Goal: Task Accomplishment & Management: Manage account settings

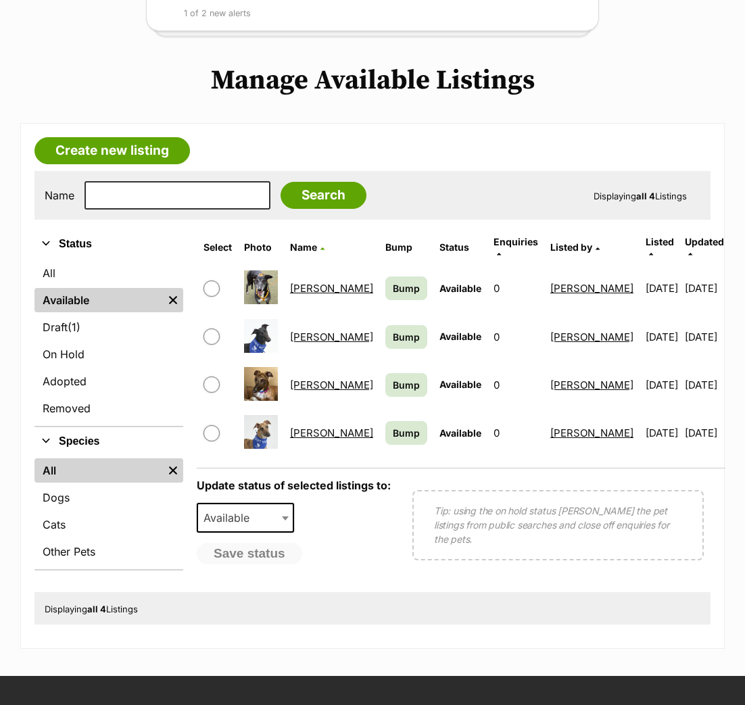
scroll to position [246, 0]
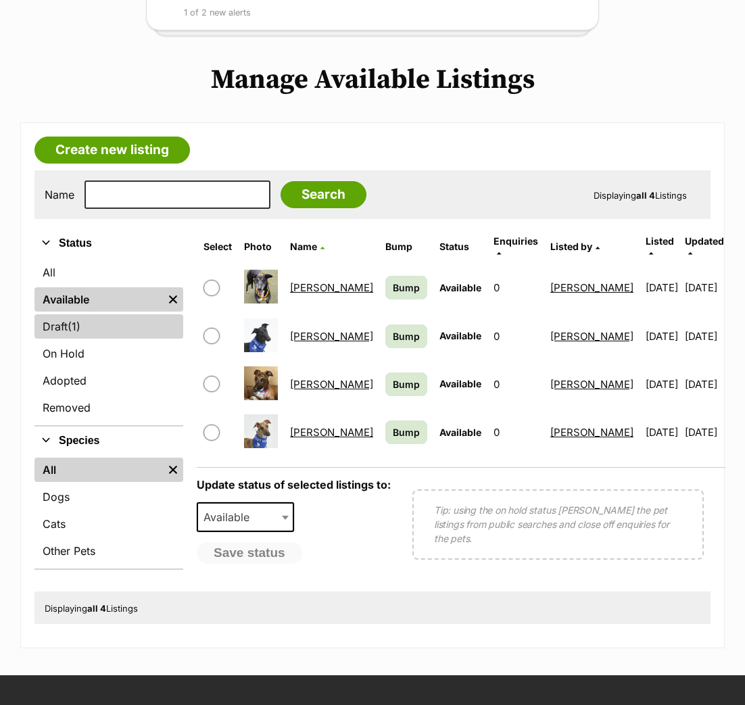
click at [74, 329] on span "(1)" at bounding box center [74, 327] width 13 height 16
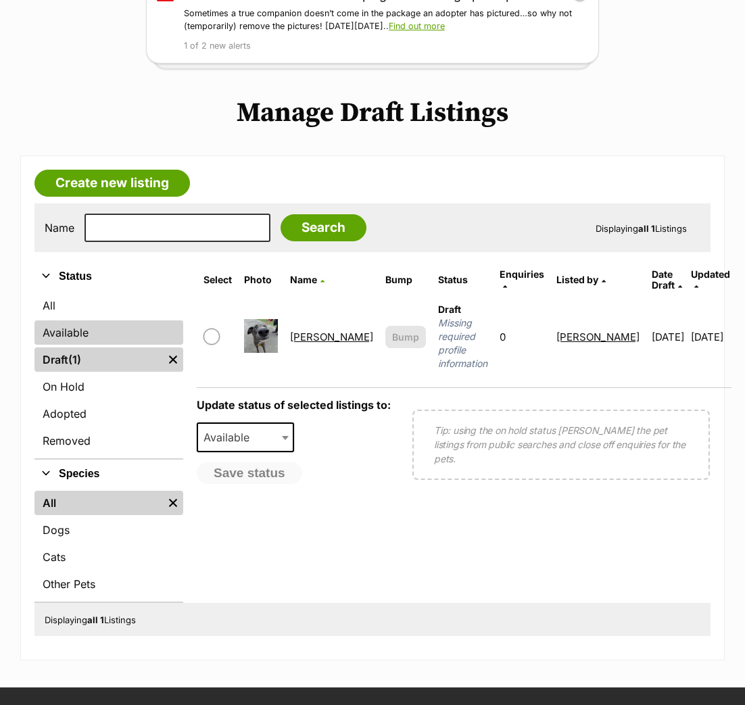
scroll to position [228, 0]
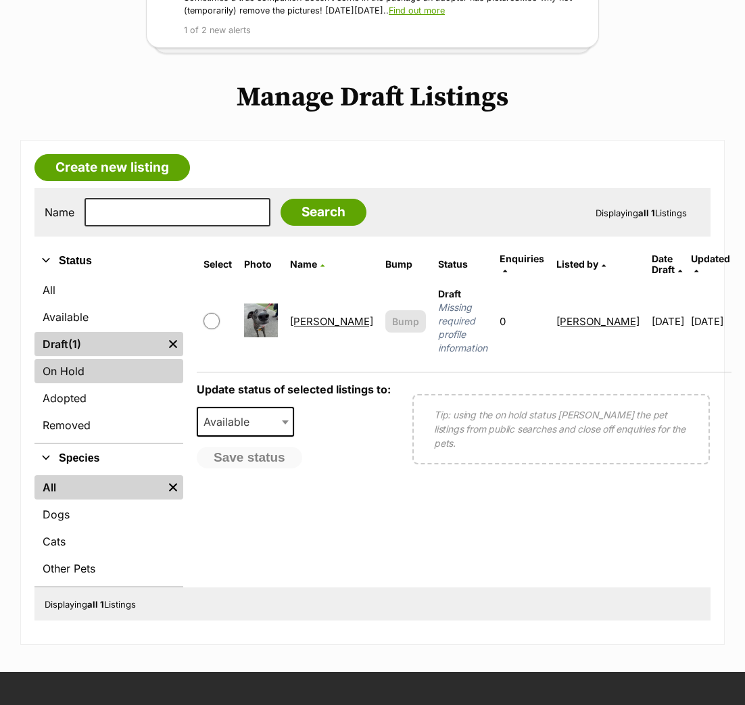
click at [78, 369] on link "On Hold" at bounding box center [108, 371] width 149 height 24
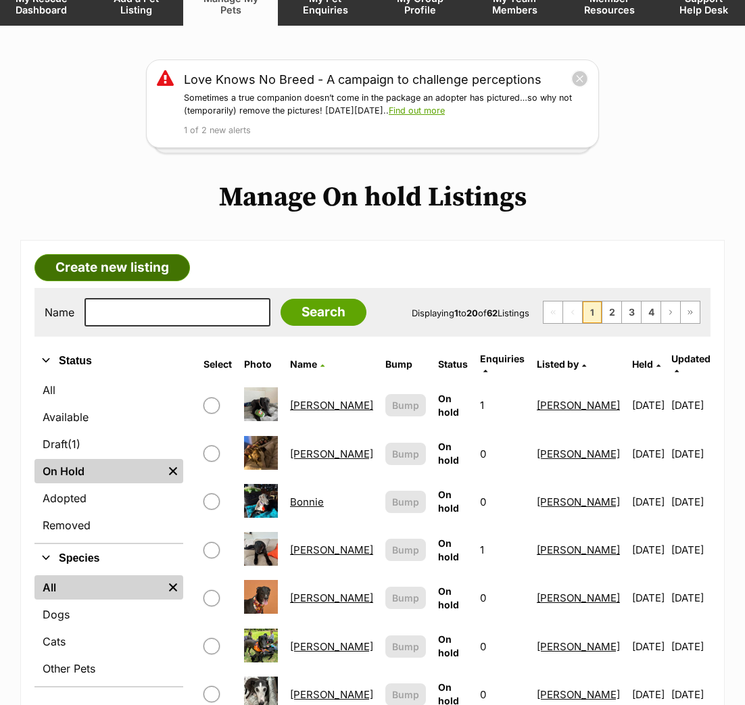
scroll to position [394, 0]
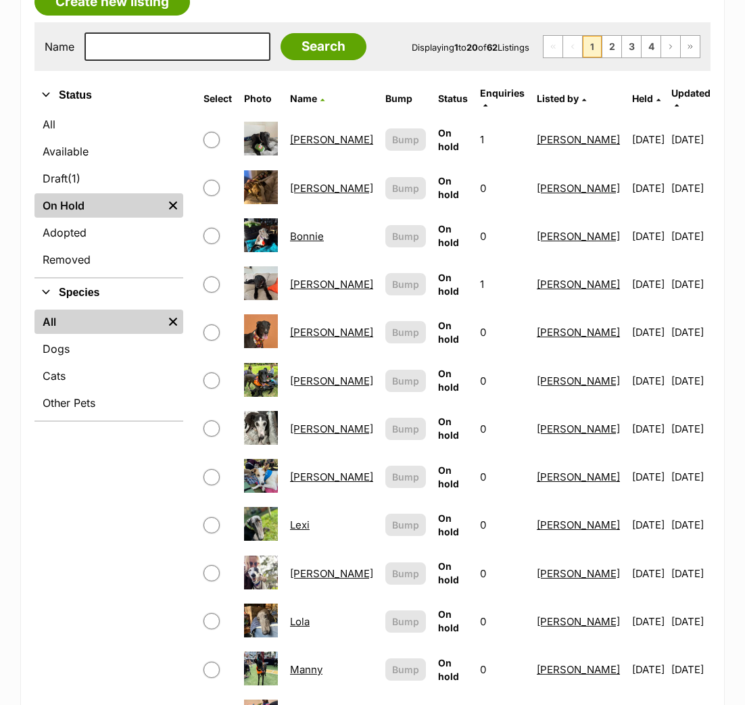
click at [220, 277] on input "checkbox" at bounding box center [212, 285] width 16 height 16
checkbox input "true"
click at [311, 278] on link "[PERSON_NAME]" at bounding box center [331, 284] width 83 height 13
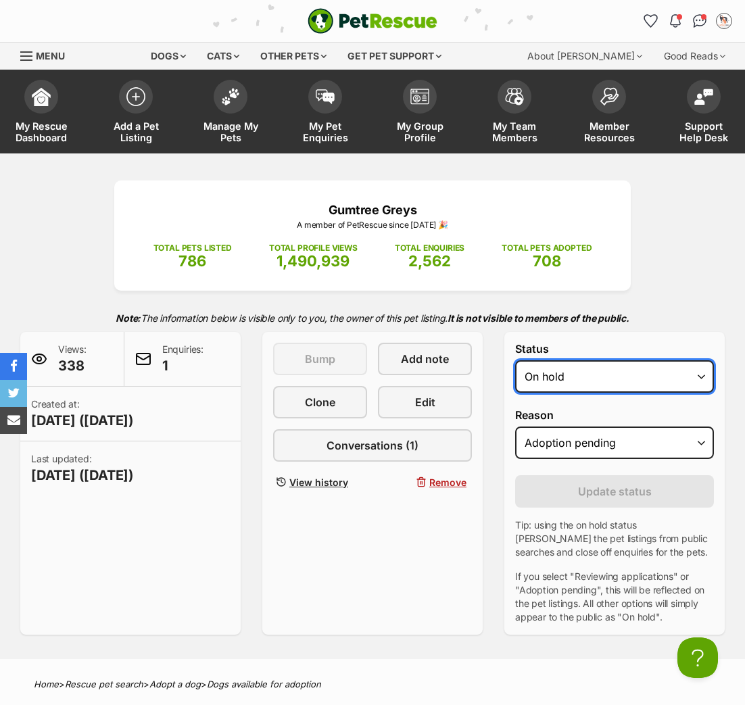
select select "active"
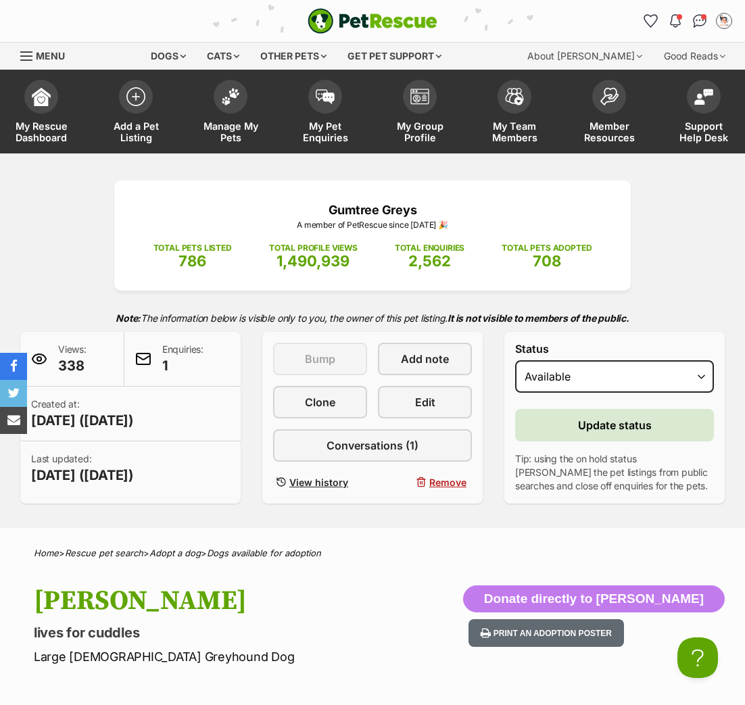
click at [615, 425] on span "Update status" at bounding box center [615, 425] width 74 height 16
